Goal: Task Accomplishment & Management: Use online tool/utility

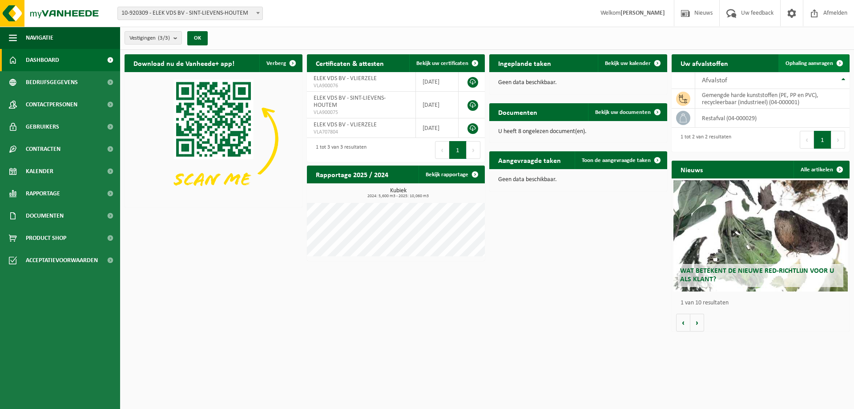
click at [795, 58] on link "Ophaling aanvragen" at bounding box center [814, 63] width 70 height 18
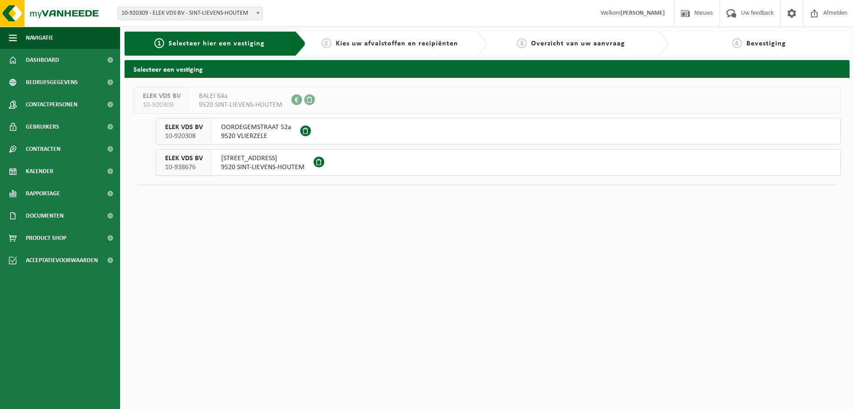
click at [291, 165] on span "9520 SINT-LIEVENS-HOUTEM" at bounding box center [263, 167] width 84 height 9
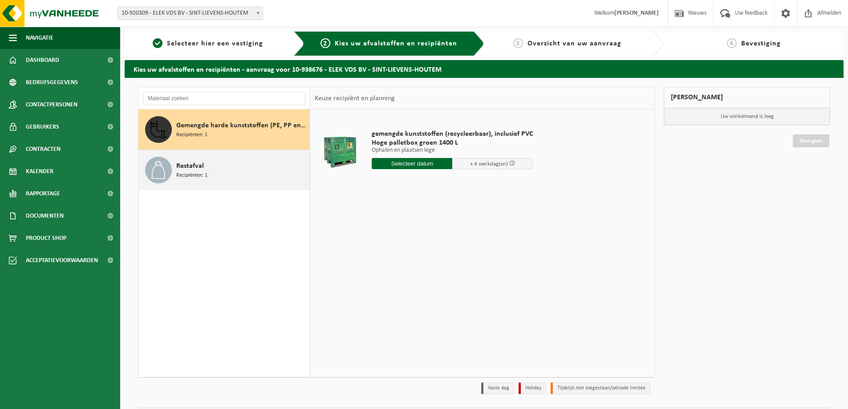
click at [205, 175] on span "Recipiënten: 1" at bounding box center [191, 175] width 31 height 8
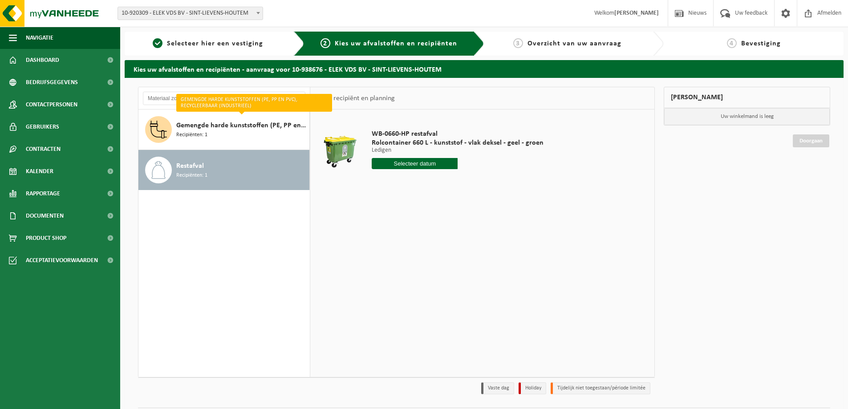
click at [445, 163] on input "text" at bounding box center [415, 163] width 86 height 11
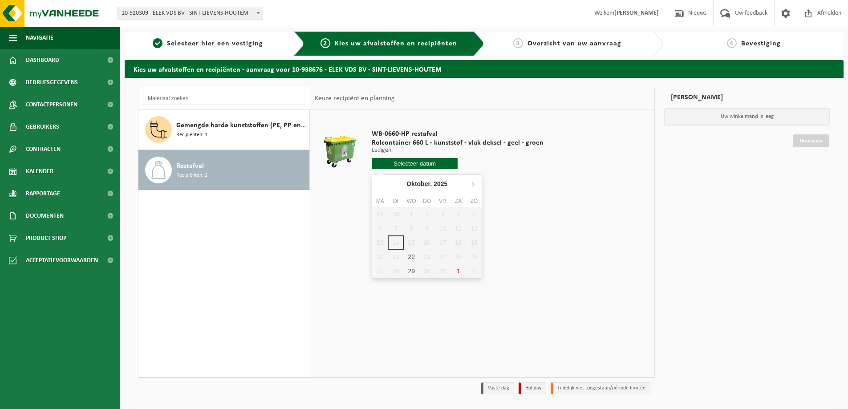
click at [414, 243] on div "29 30 1 2 3 4 5 6 7 8 9 10 11 12 13 14 15 16 17 18 19 20 21 22 23 24 25 26 27 2…" at bounding box center [426, 242] width 109 height 71
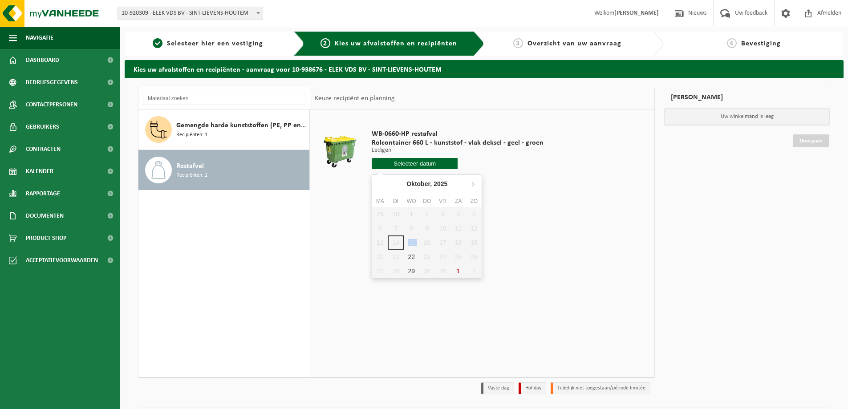
click at [414, 243] on div "29 30 1 2 3 4 5 6 7 8 9 10 11 12 13 14 15 16 17 18 19 20 21 22 23 24 25 26 27 2…" at bounding box center [426, 242] width 109 height 71
click at [415, 243] on div "29 30 1 2 3 4 5 6 7 8 9 10 11 12 13 14 15 16 17 18 19 20 21 22 23 24 25 26 27 2…" at bounding box center [426, 242] width 109 height 71
click at [416, 242] on div "29 30 1 2 3 4 5 6 7 8 9 10 11 12 13 14 15 16 17 18 19 20 21 22 23 24 25 26 27 2…" at bounding box center [426, 242] width 109 height 71
click at [358, 221] on div "WB-0660-HP restafval Rolcontainer 660 L - kunststof - vlak deksel - geel - groe…" at bounding box center [482, 242] width 344 height 267
